Goal: Transaction & Acquisition: Purchase product/service

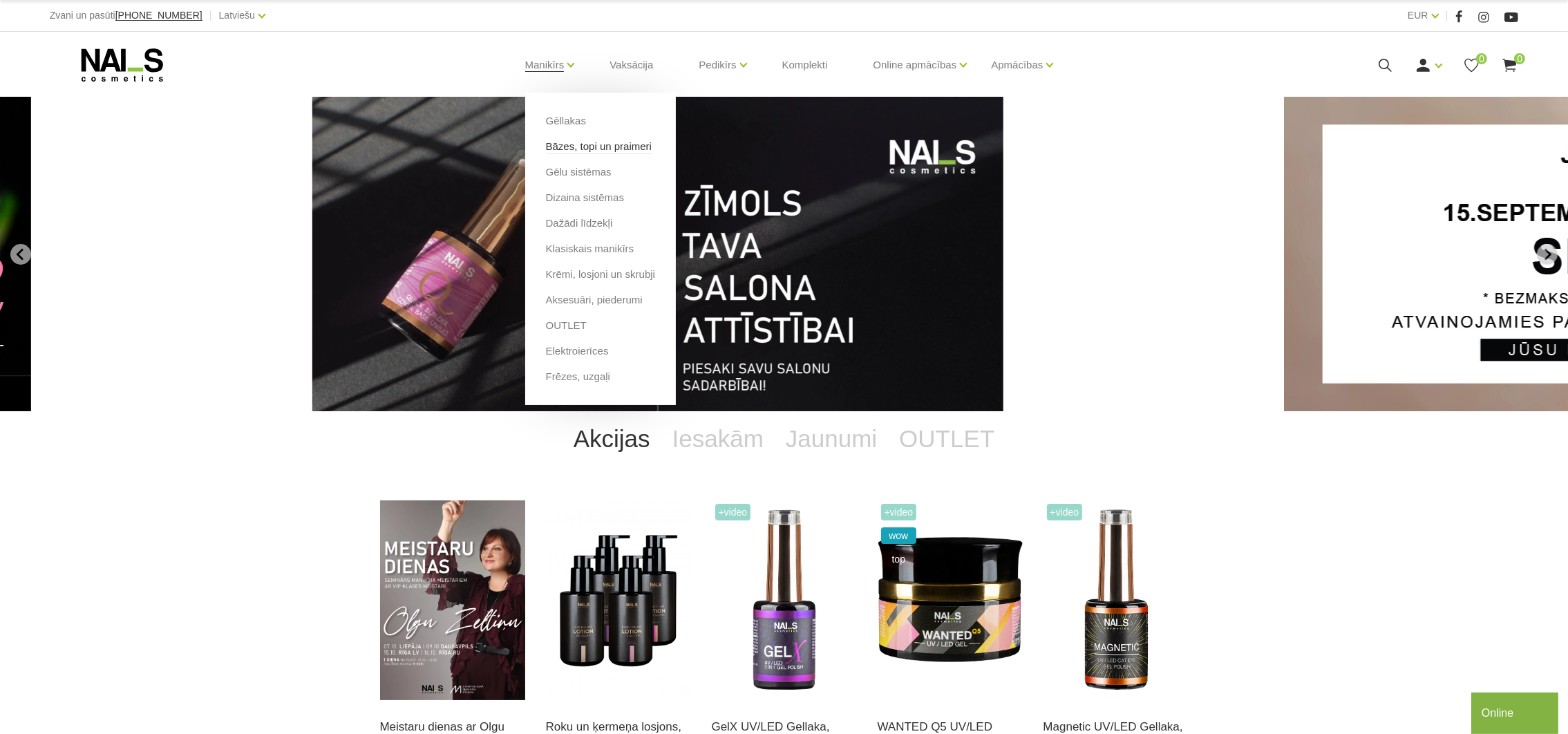
click at [559, 148] on link "Bāzes, topi un praimeri" at bounding box center [599, 146] width 106 height 15
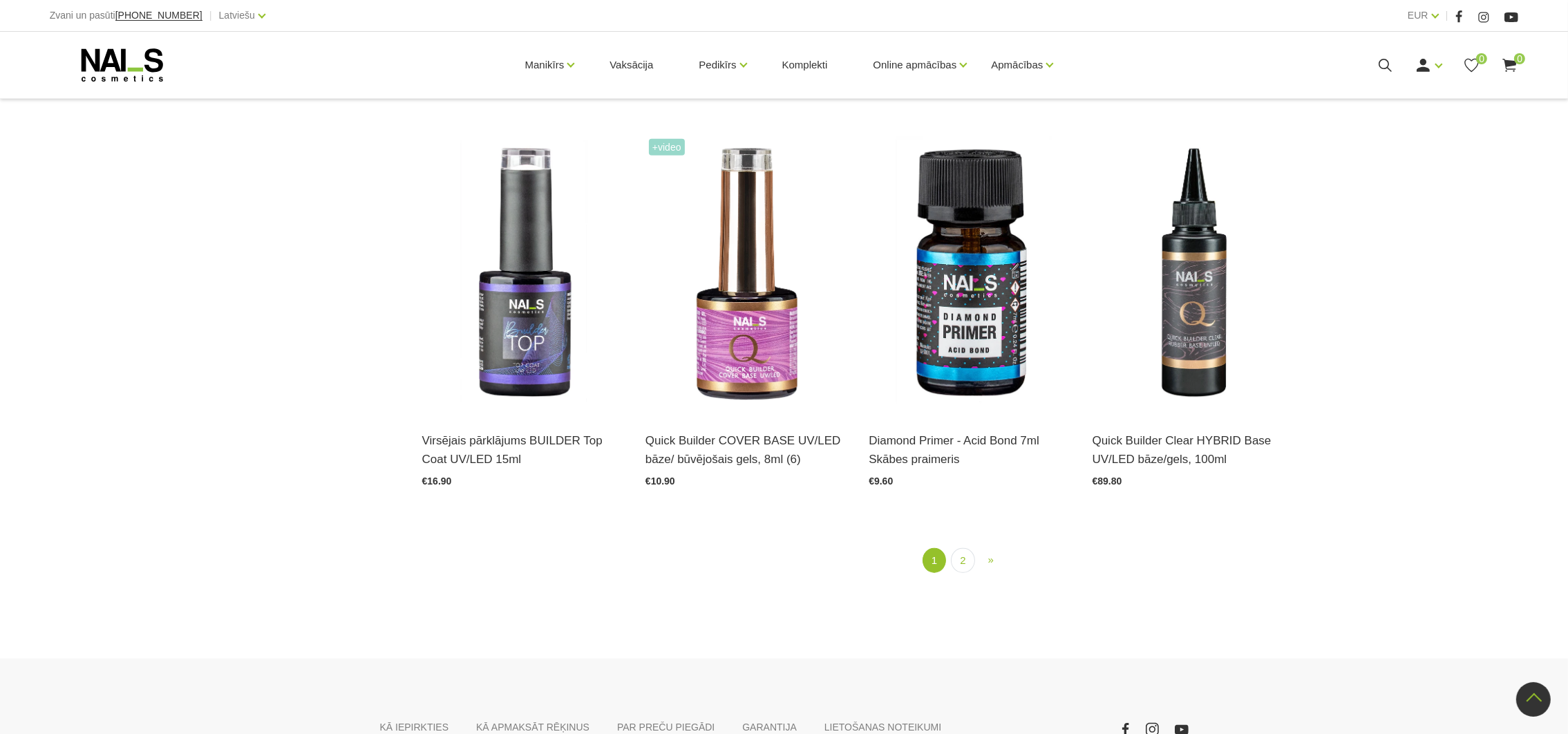
scroll to position [1834, 0]
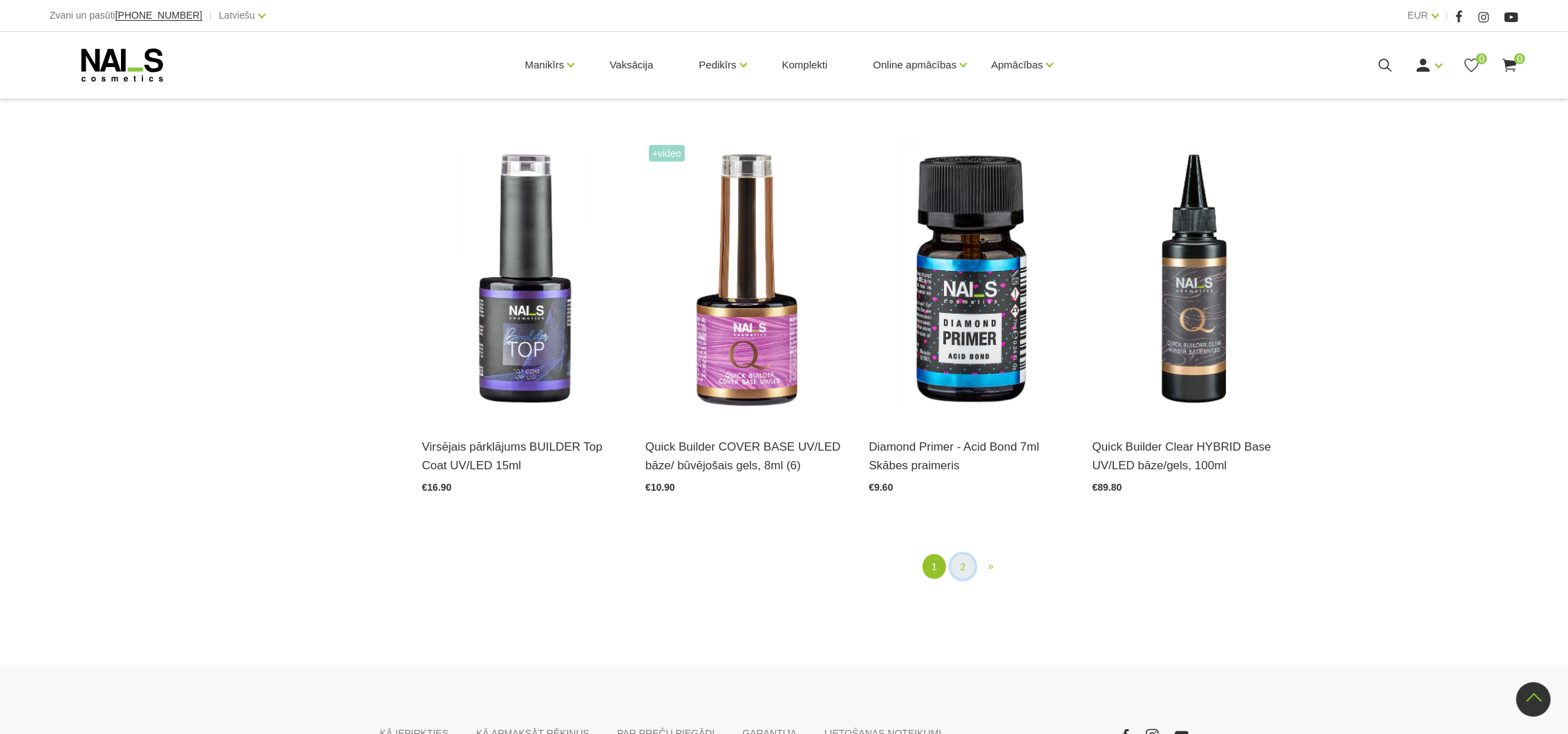
click at [967, 565] on link "2" at bounding box center [963, 566] width 24 height 26
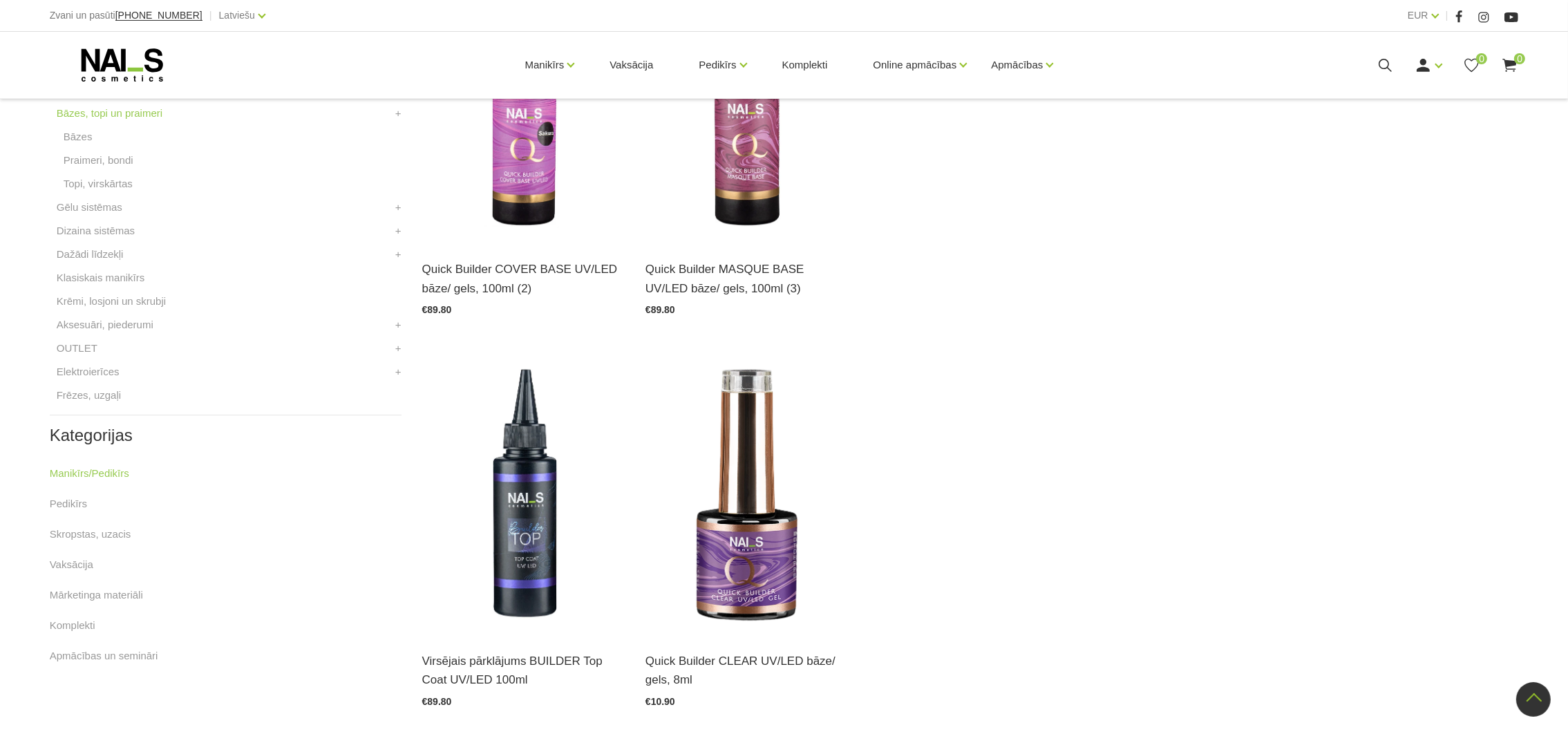
scroll to position [594, 0]
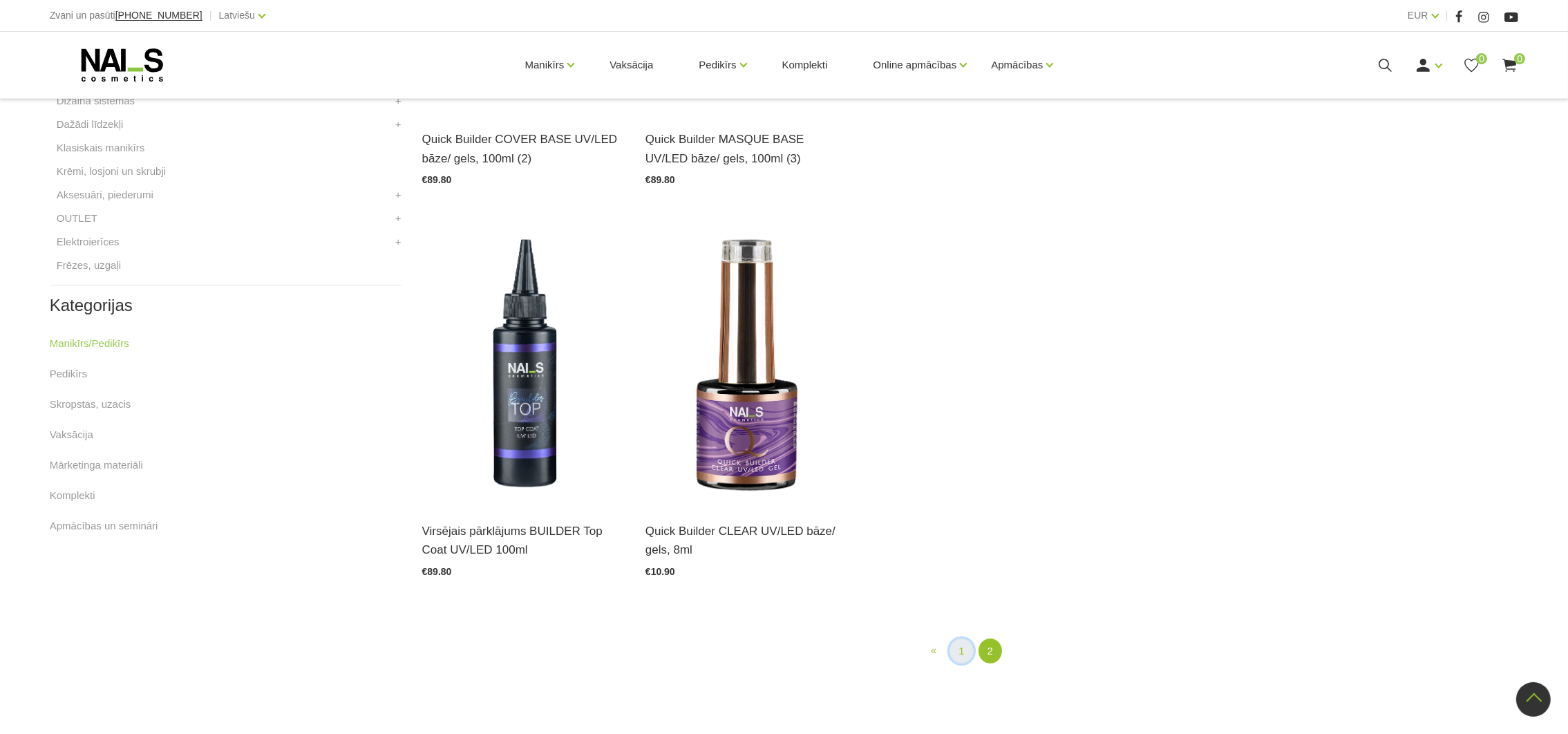
click at [967, 653] on link "1" at bounding box center [961, 651] width 24 height 26
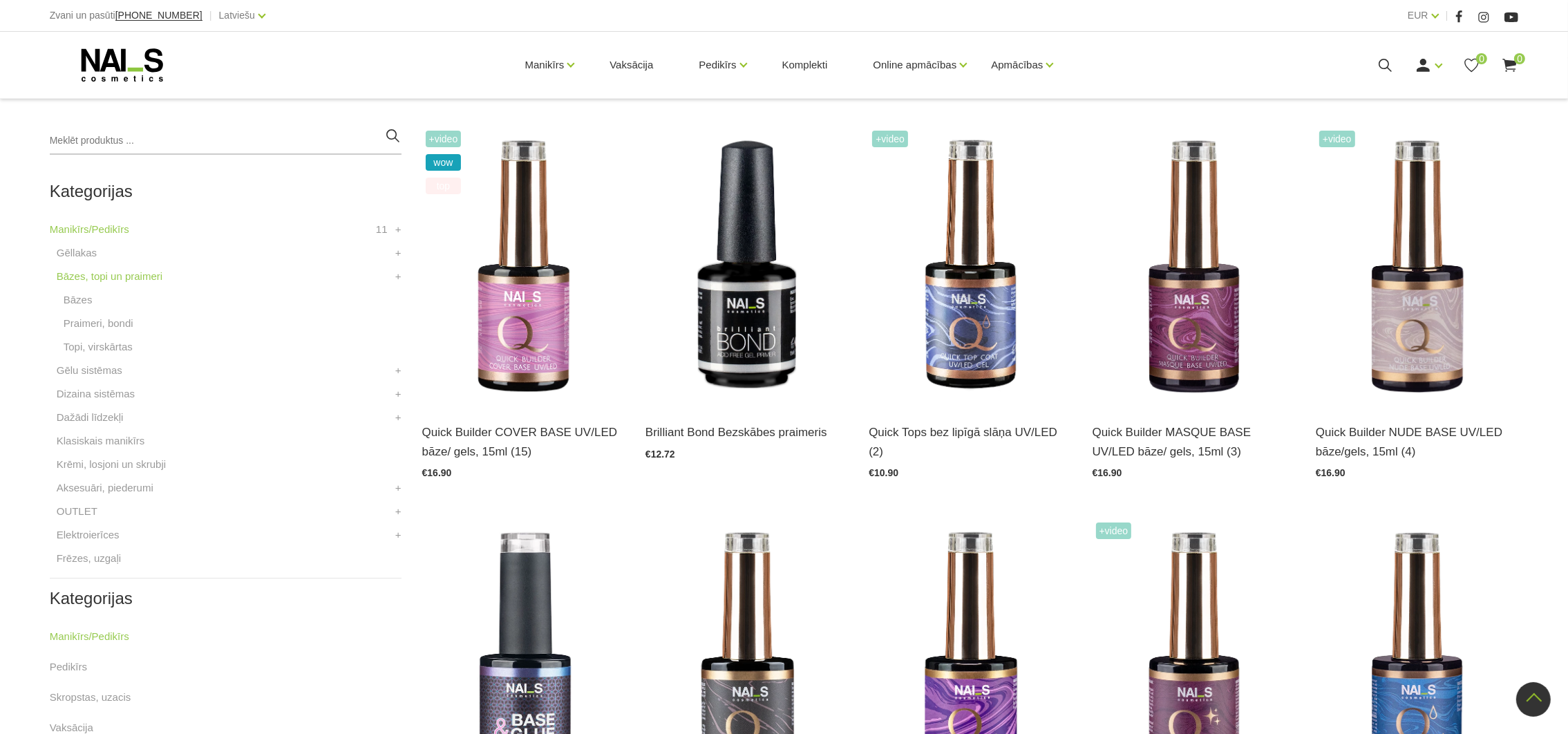
scroll to position [282, 0]
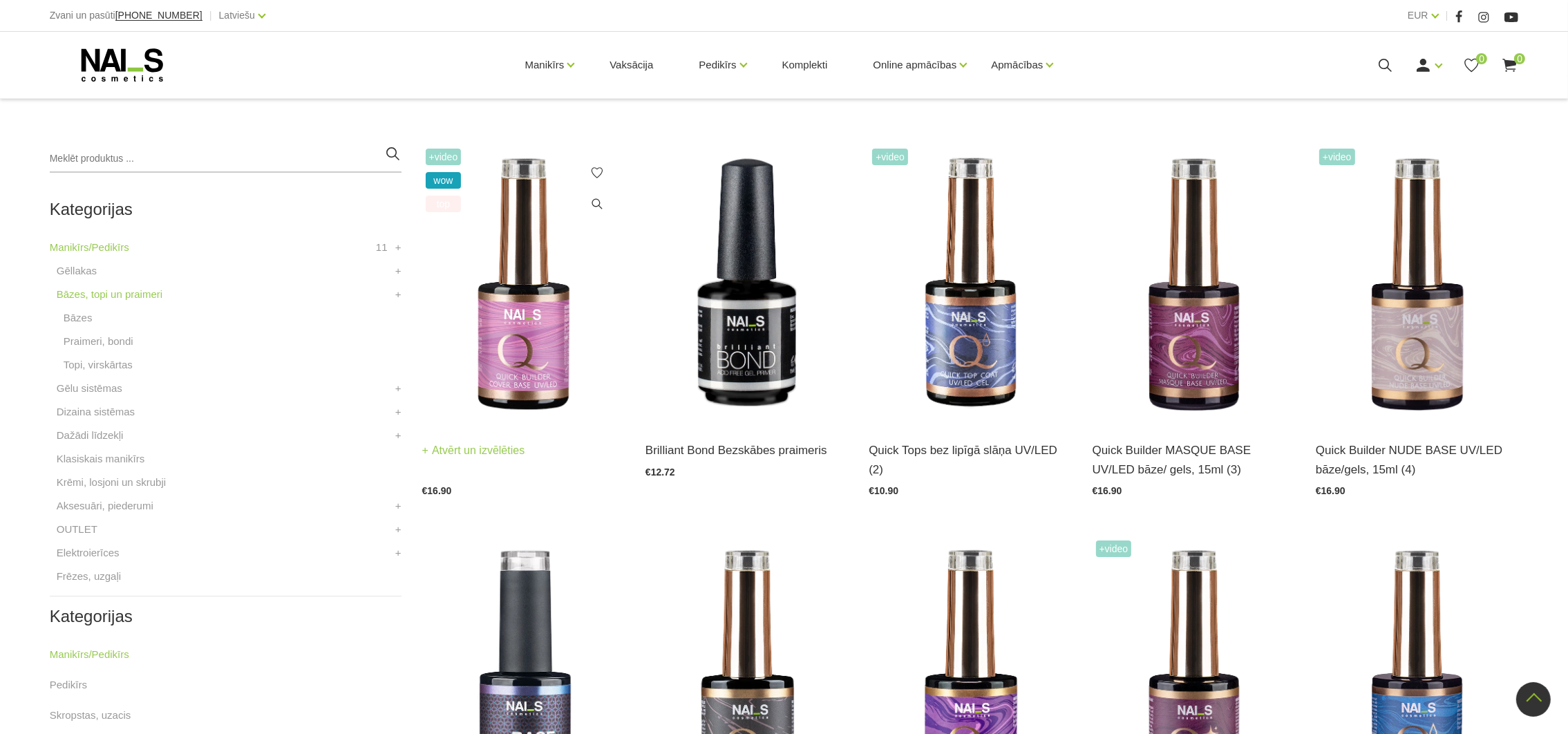
click at [554, 328] on img at bounding box center [524, 284] width 203 height 279
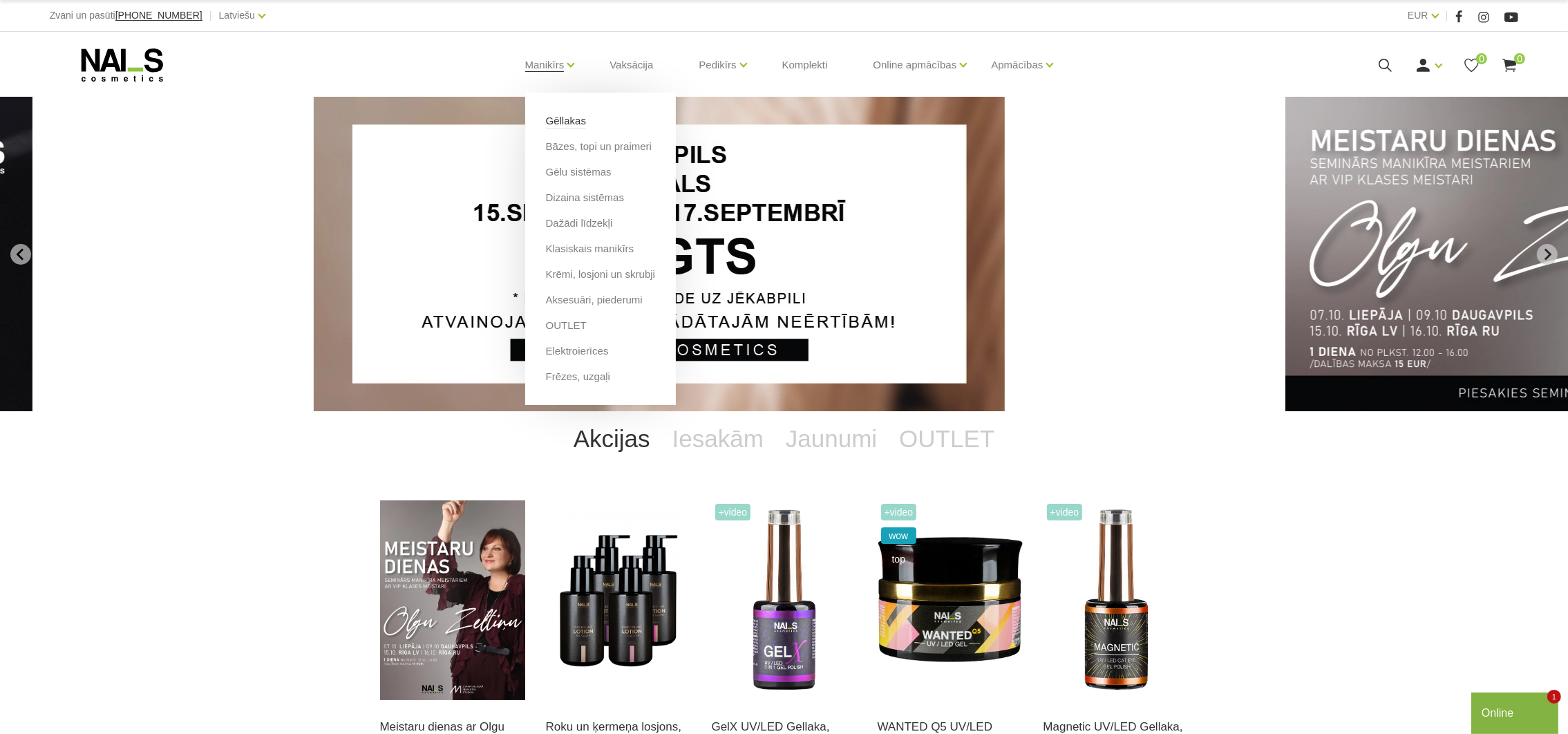
click at [558, 117] on link "Gēllakas" at bounding box center [566, 120] width 40 height 15
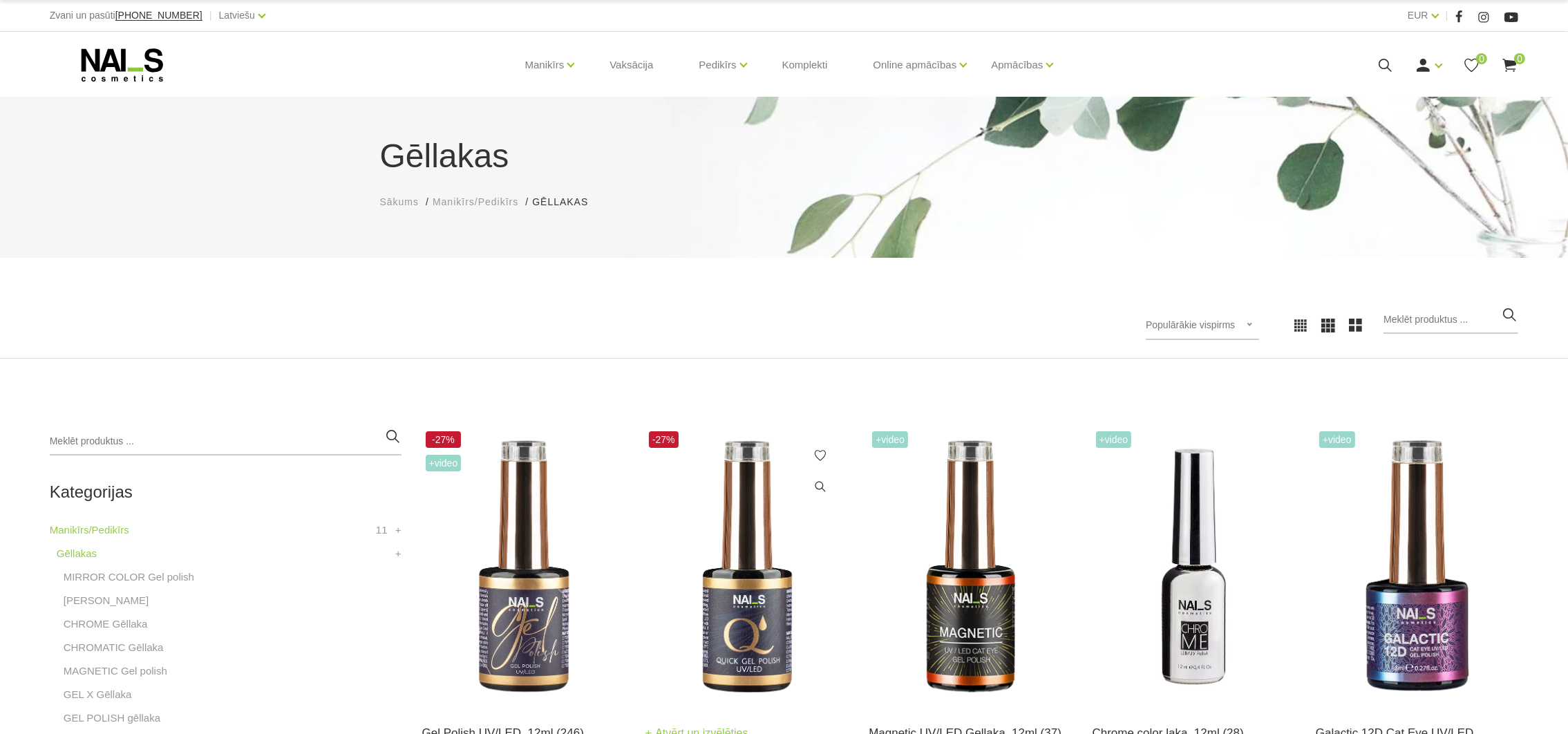
click at [770, 638] on img at bounding box center [747, 567] width 203 height 279
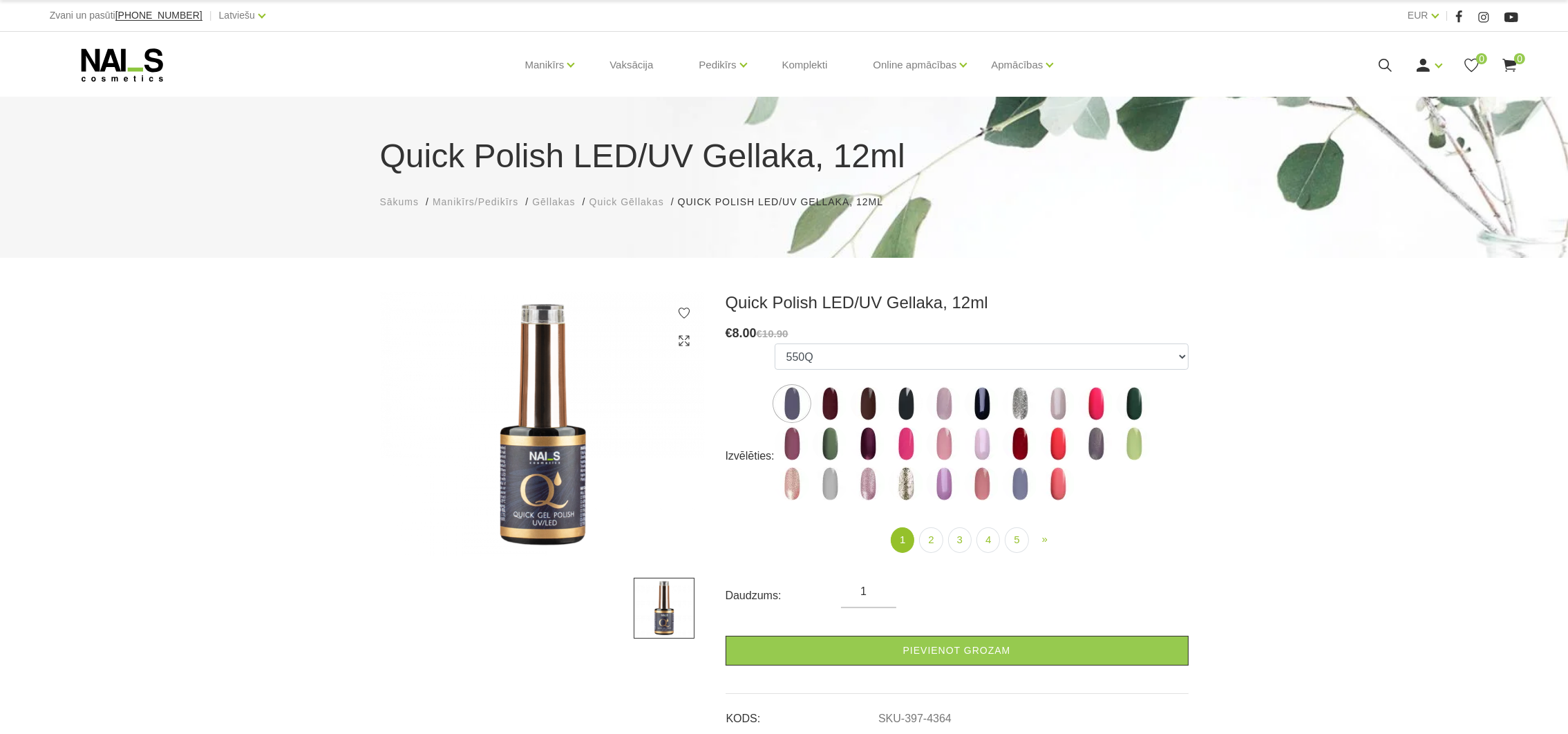
click at [553, 203] on span "Gēllakas" at bounding box center [553, 201] width 43 height 11
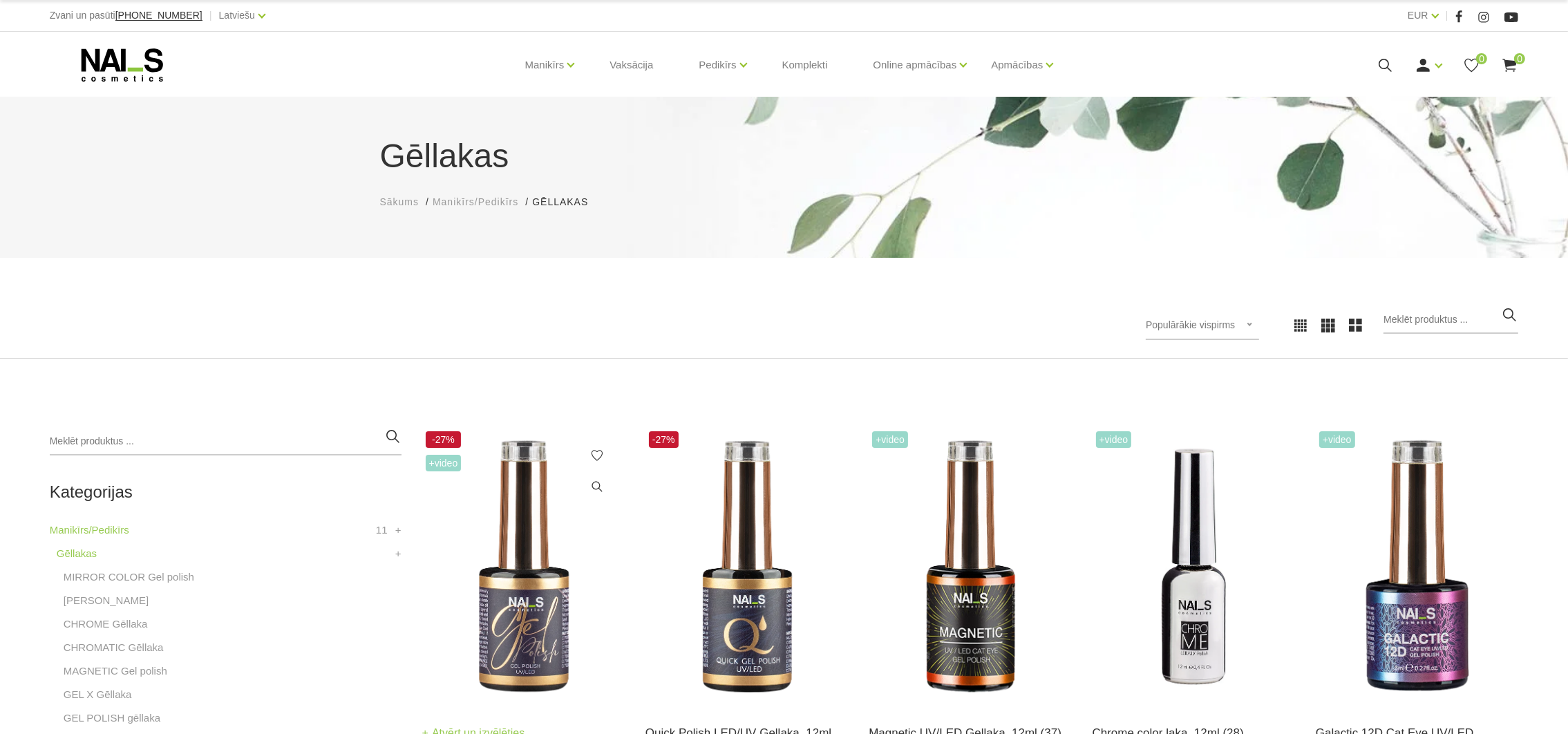
click at [517, 632] on img at bounding box center [524, 567] width 203 height 279
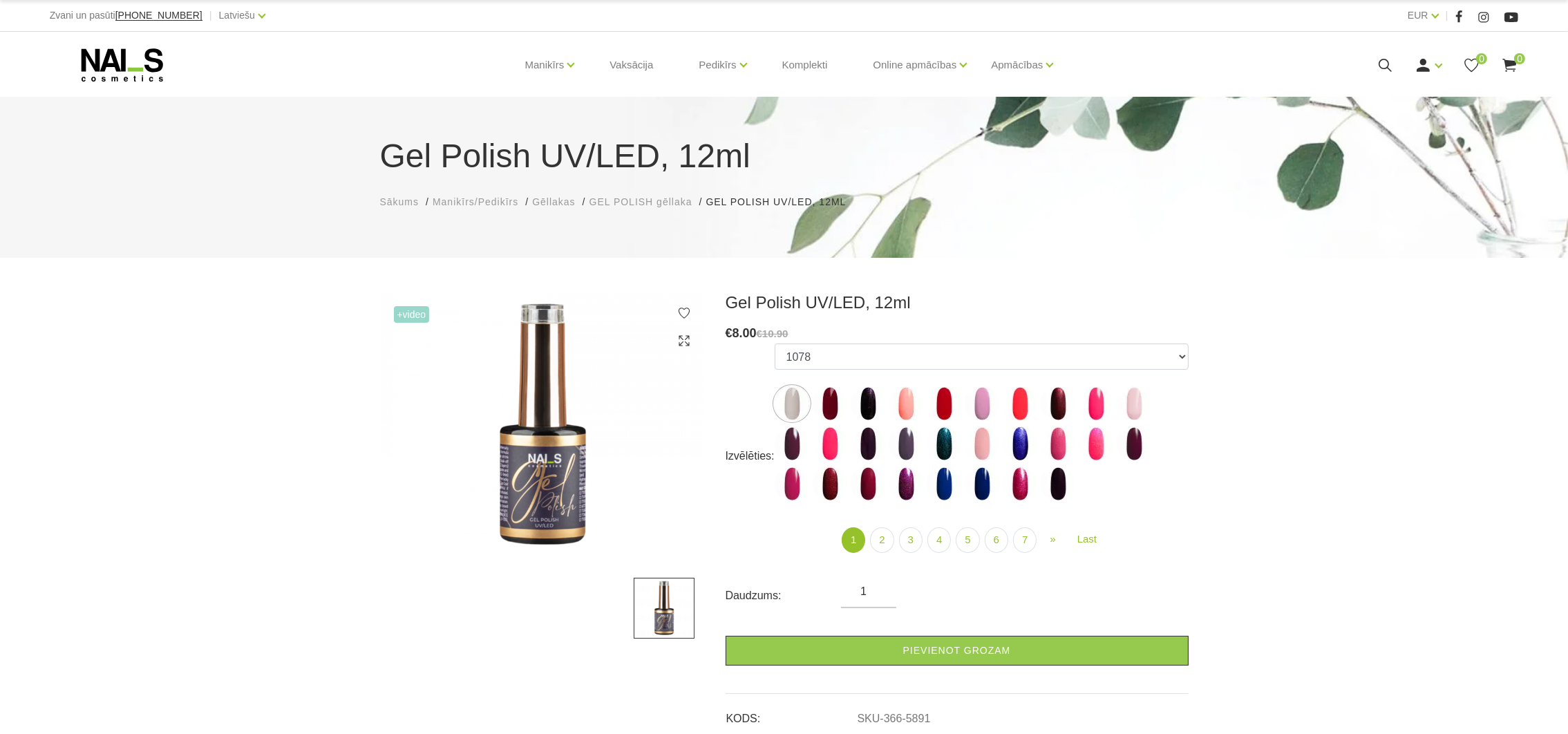
click at [649, 204] on span "GEL POLISH gēllaka" at bounding box center [641, 201] width 103 height 11
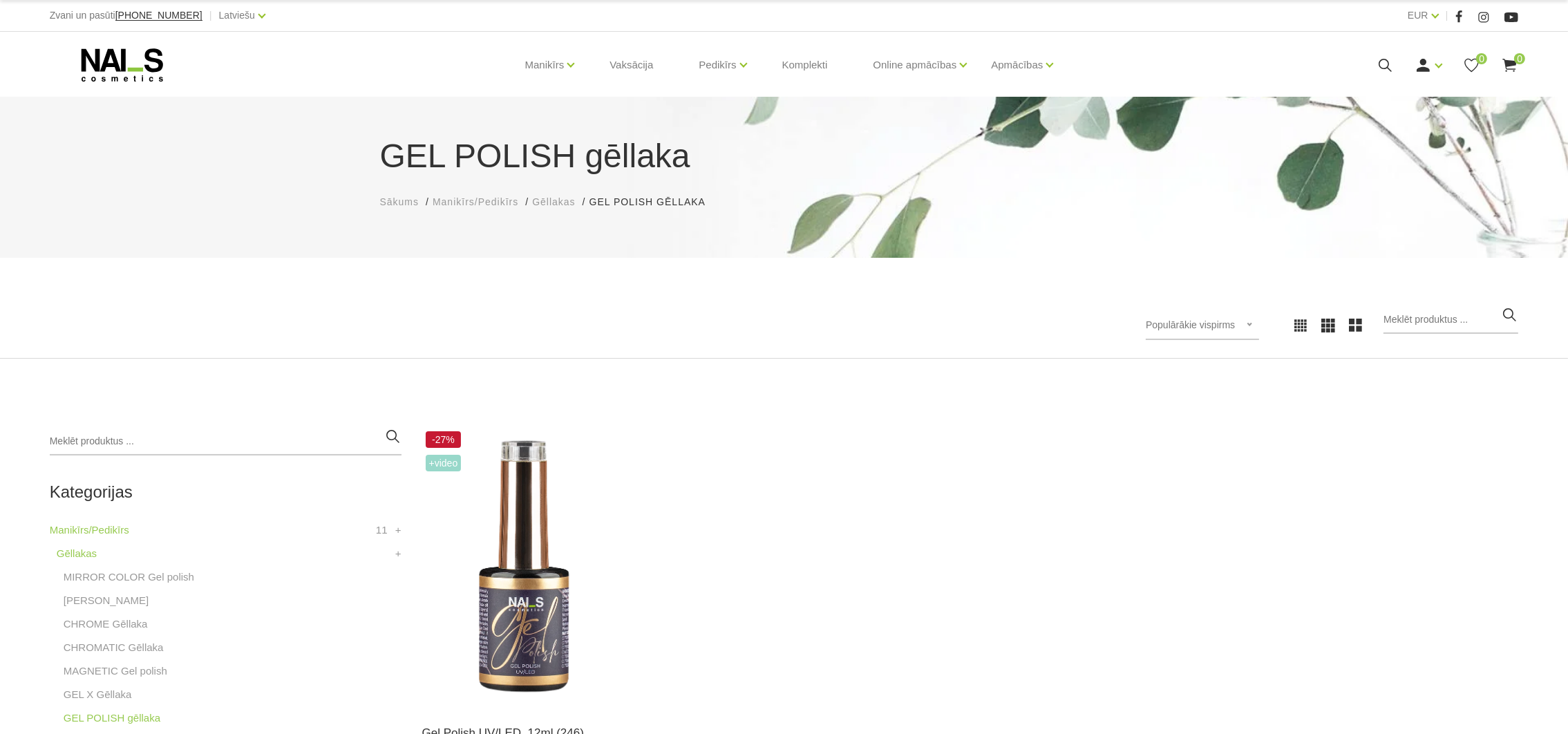
click at [548, 204] on span "Gēllakas" at bounding box center [553, 201] width 43 height 11
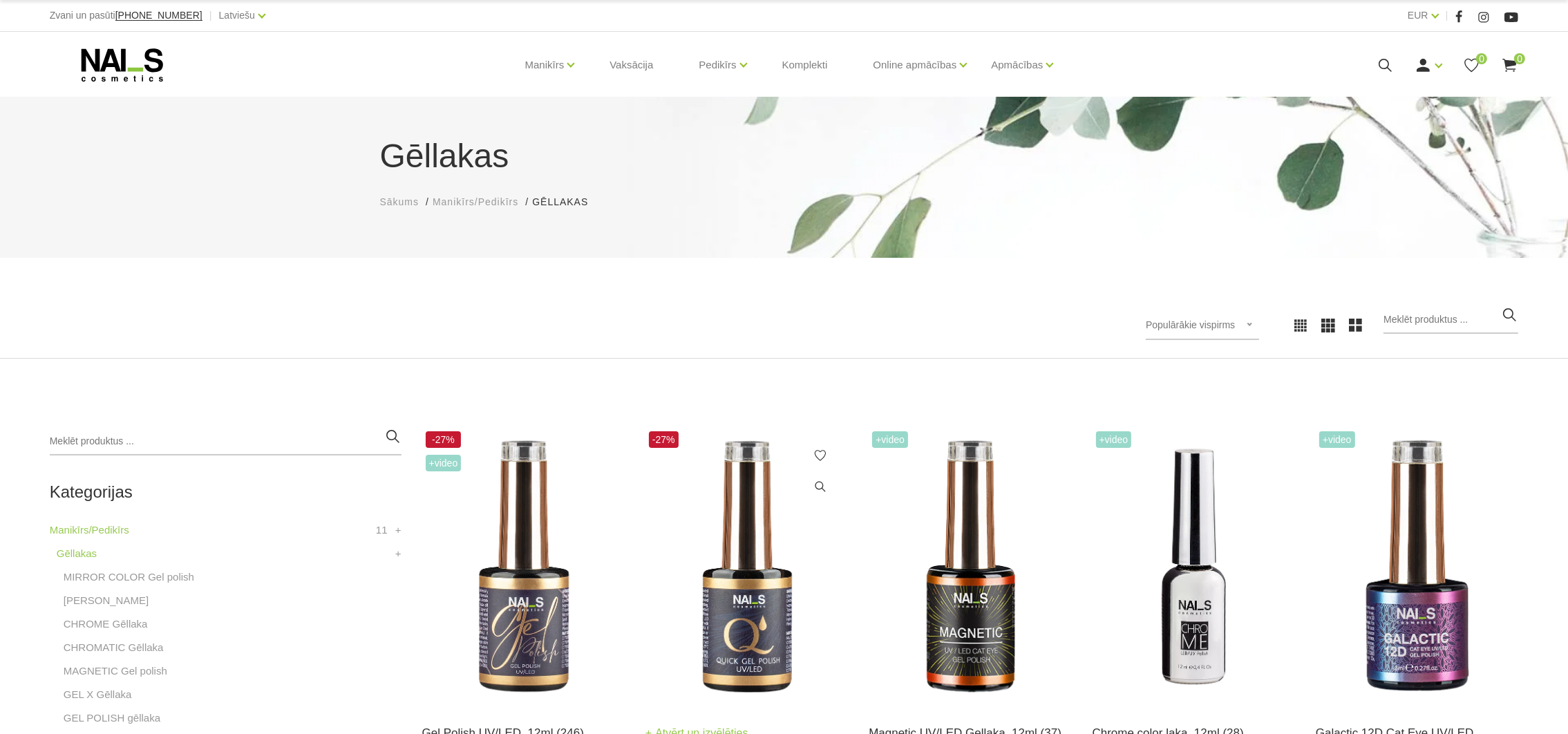
click at [760, 632] on img at bounding box center [747, 567] width 203 height 279
